Goal: Task Accomplishment & Management: Complete application form

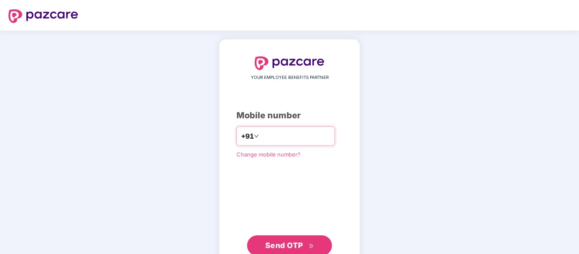
click at [266, 136] on input "**********" at bounding box center [296, 136] width 70 height 14
type input "**********"
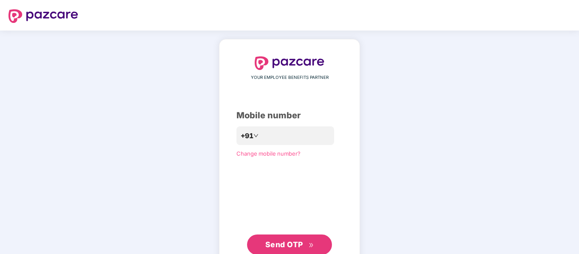
click at [291, 242] on span "Send OTP" at bounding box center [284, 244] width 38 height 9
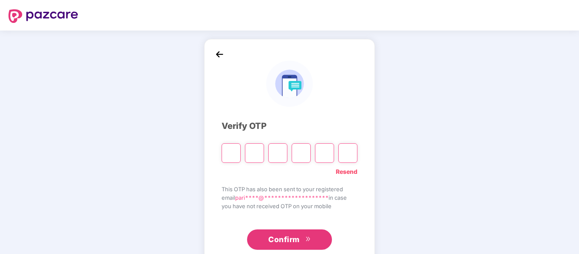
type input "*"
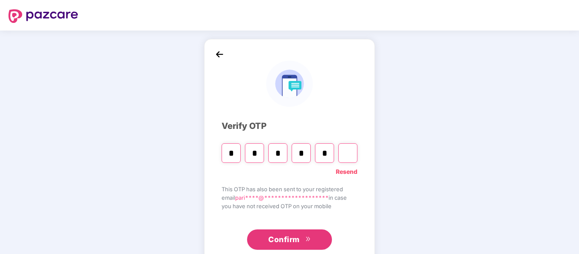
type input "*"
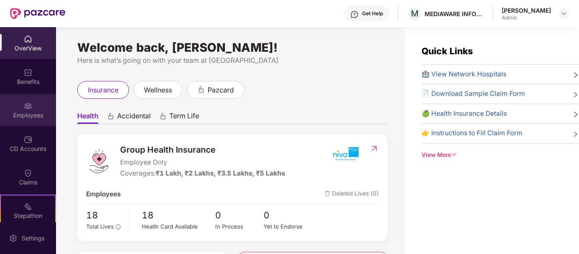
click at [28, 100] on div "Employees" at bounding box center [28, 110] width 56 height 32
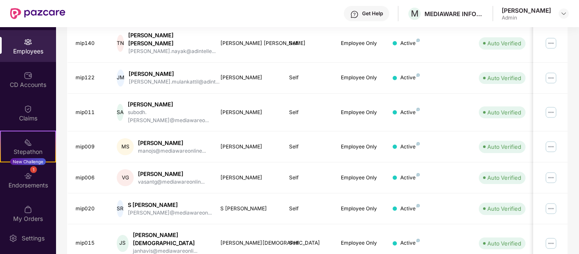
scroll to position [267, 0]
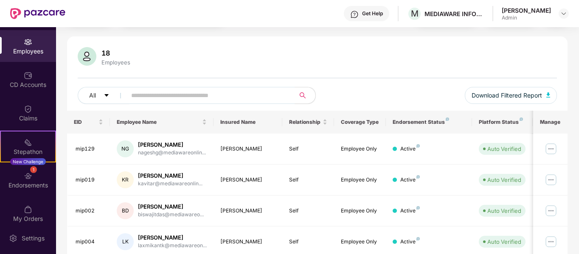
scroll to position [0, 0]
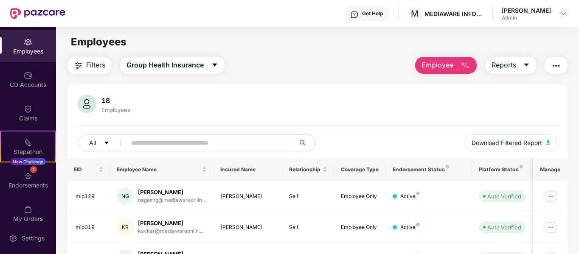
click at [442, 60] on span "Employee" at bounding box center [437, 65] width 32 height 11
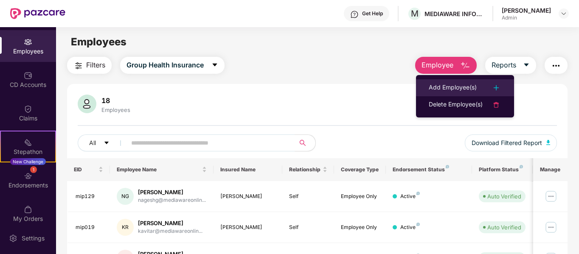
click at [453, 88] on div "Add Employee(s)" at bounding box center [453, 88] width 48 height 10
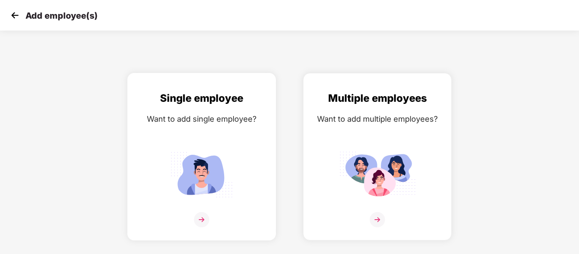
click at [197, 178] on img at bounding box center [201, 174] width 76 height 53
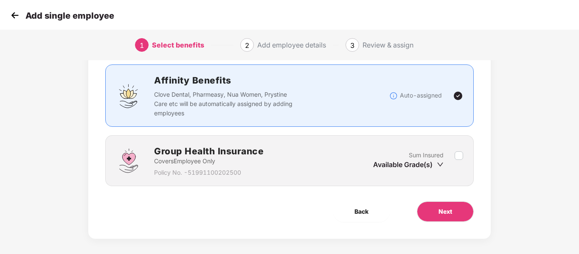
scroll to position [54, 0]
click at [447, 208] on span "Next" at bounding box center [445, 211] width 14 height 9
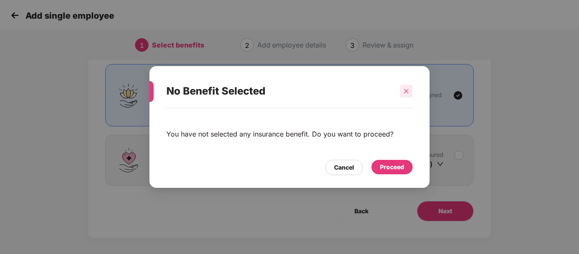
click at [407, 90] on icon "close" at bounding box center [406, 91] width 5 height 5
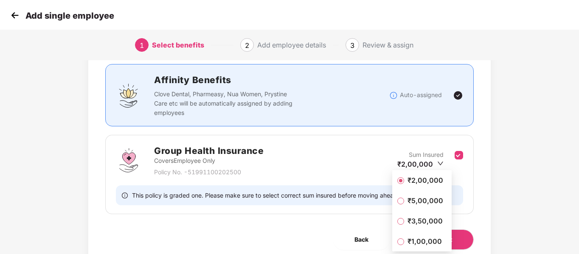
scroll to position [88, 0]
